Goal: Information Seeking & Learning: Learn about a topic

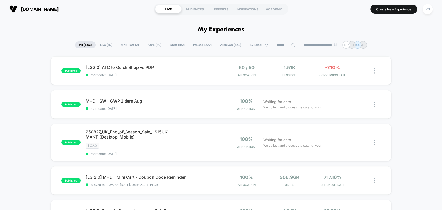
click at [132, 46] on span "A/B Test ( 2 )" at bounding box center [130, 44] width 26 height 7
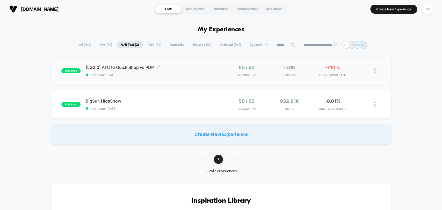
click at [195, 70] on div "[LG2.0] ATC to Quick Shop vs PDP Click to edit experience details Click to edit…" at bounding box center [153, 71] width 135 height 12
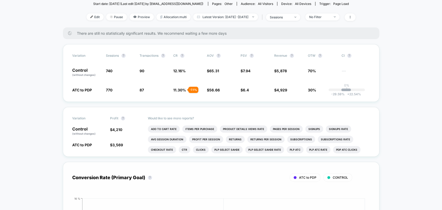
scroll to position [67, 0]
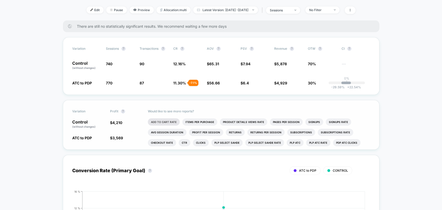
click at [170, 121] on li "Add To Cart Rate" at bounding box center [164, 121] width 32 height 7
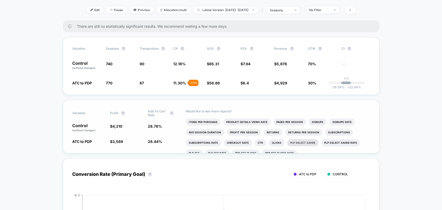
click at [308, 143] on li "Plp Select Sahde" at bounding box center [302, 142] width 31 height 7
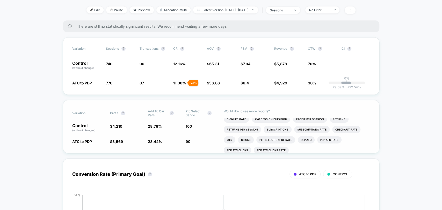
scroll to position [20, 0]
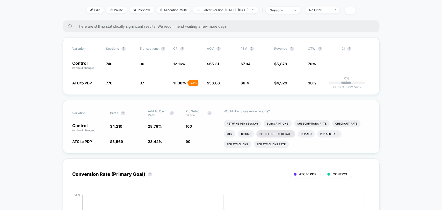
click at [271, 133] on li "Plp Select Sahde Rate" at bounding box center [276, 133] width 39 height 7
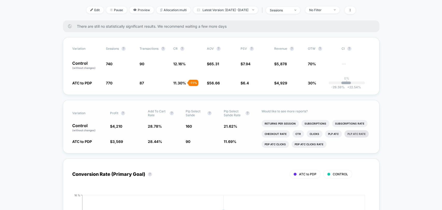
click at [360, 132] on li "Plp Atc Rate" at bounding box center [357, 133] width 24 height 7
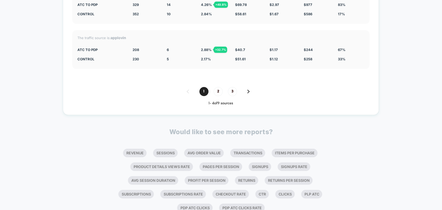
scroll to position [1611, 0]
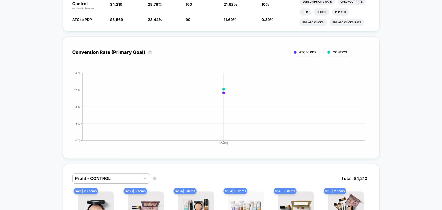
scroll to position [133, 0]
